Goal: Task Accomplishment & Management: Use online tool/utility

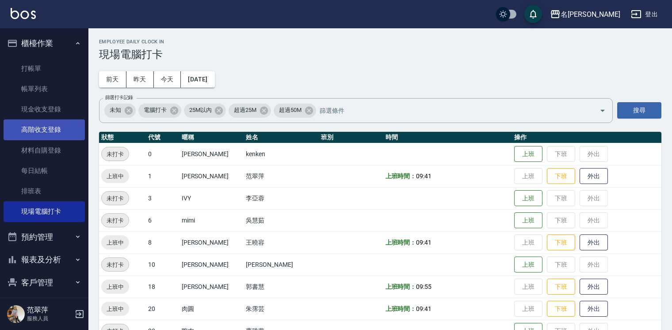
scroll to position [32, 0]
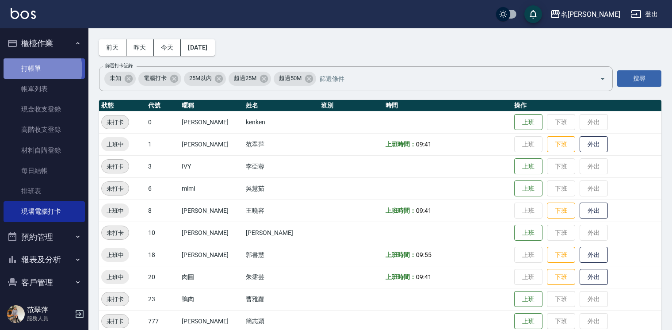
click at [34, 69] on link "打帳單" at bounding box center [44, 68] width 81 height 20
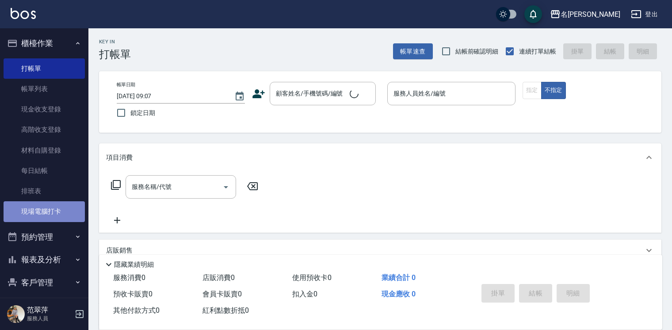
click at [57, 212] on link "現場電腦打卡" at bounding box center [44, 211] width 81 height 20
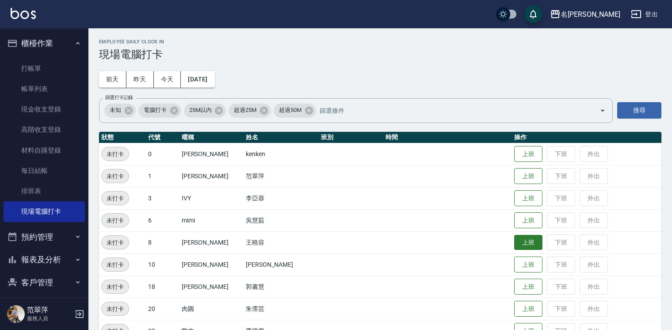
click at [514, 244] on button "上班" at bounding box center [528, 242] width 28 height 15
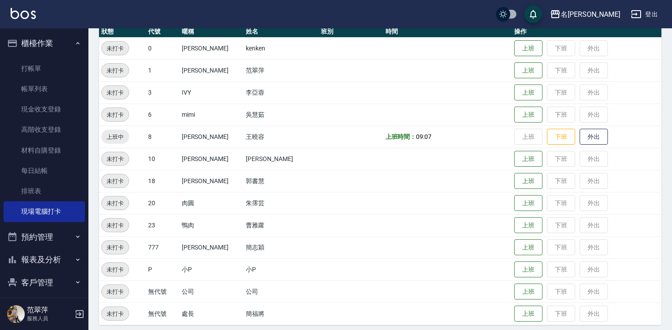
scroll to position [106, 0]
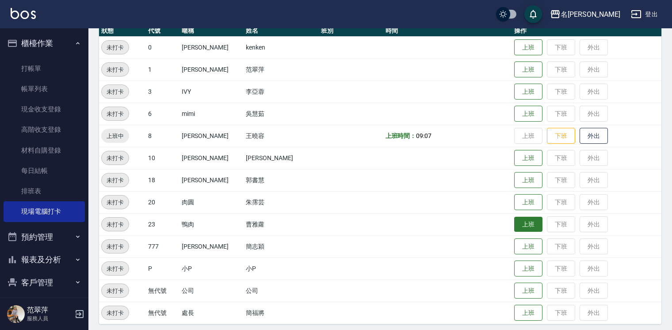
click at [520, 221] on button "上班" at bounding box center [528, 223] width 28 height 15
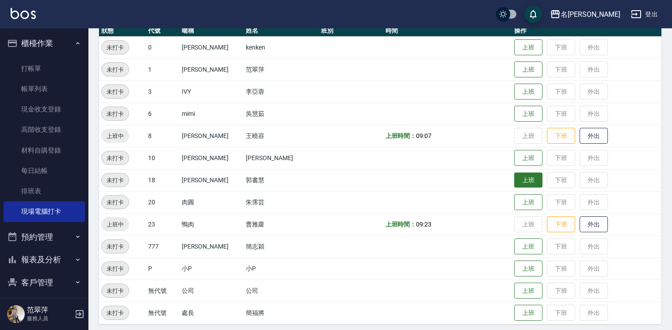
click at [514, 177] on button "上班" at bounding box center [528, 179] width 28 height 15
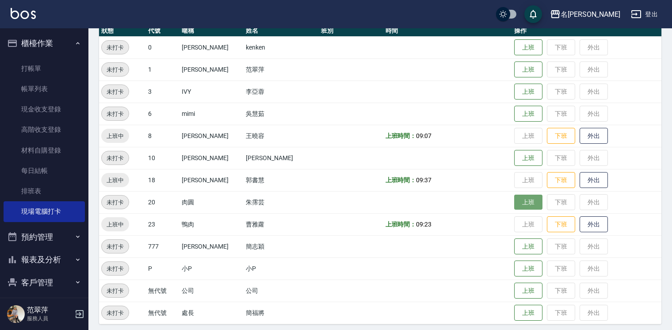
click at [516, 204] on button "上班" at bounding box center [528, 201] width 28 height 15
